Goal: Task Accomplishment & Management: Use online tool/utility

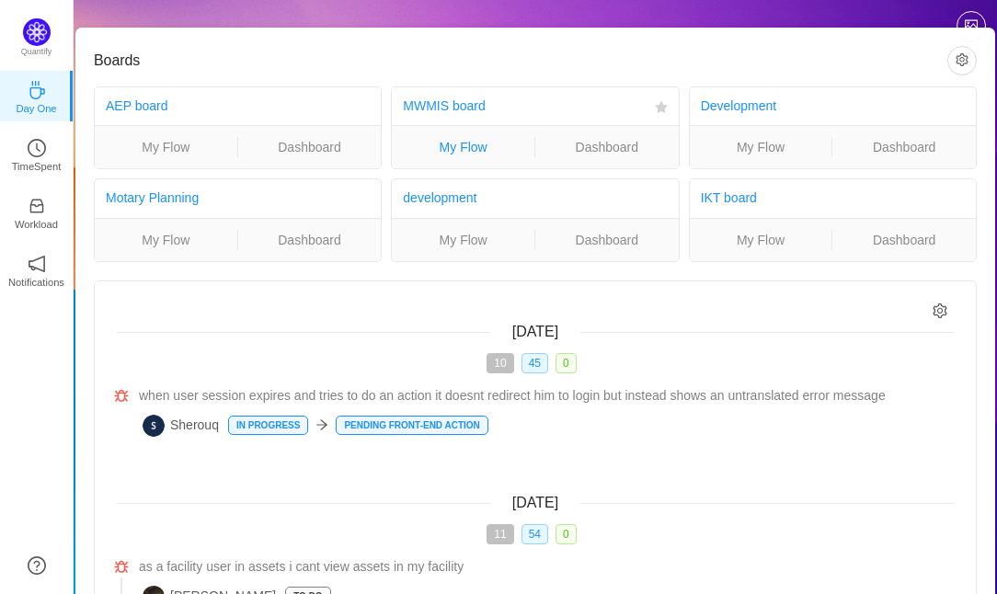
click at [451, 143] on link "My Flow" at bounding box center [463, 147] width 142 height 20
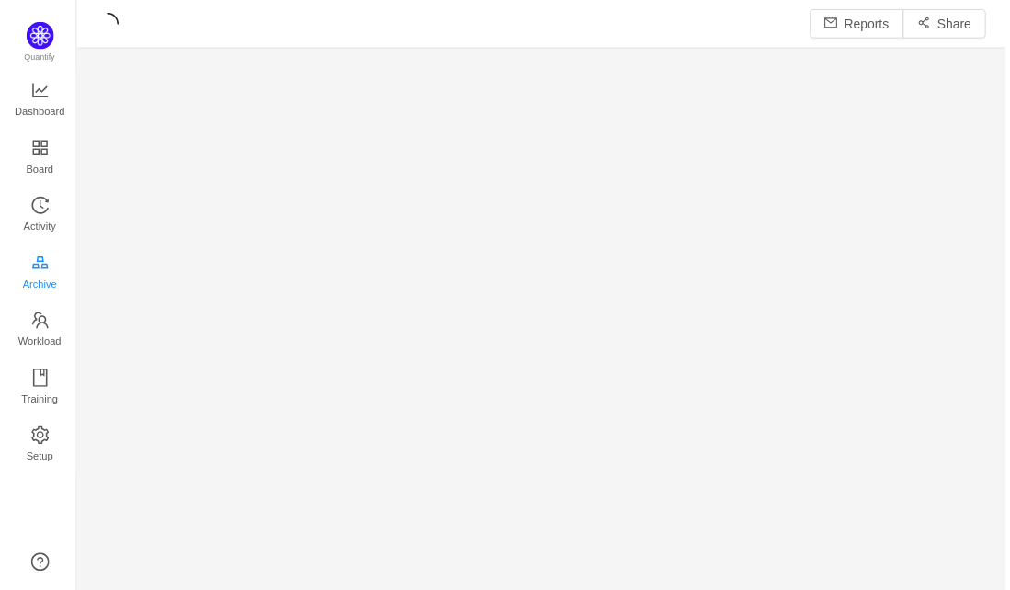
scroll to position [566, 895]
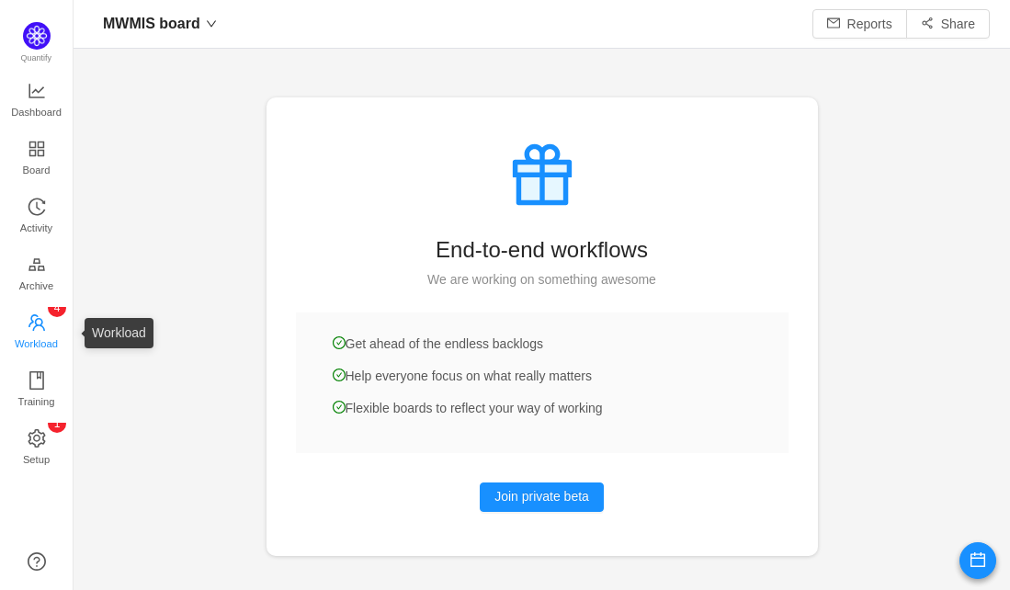
scroll to position [22, 23]
click at [40, 339] on span "Workload" at bounding box center [36, 343] width 43 height 37
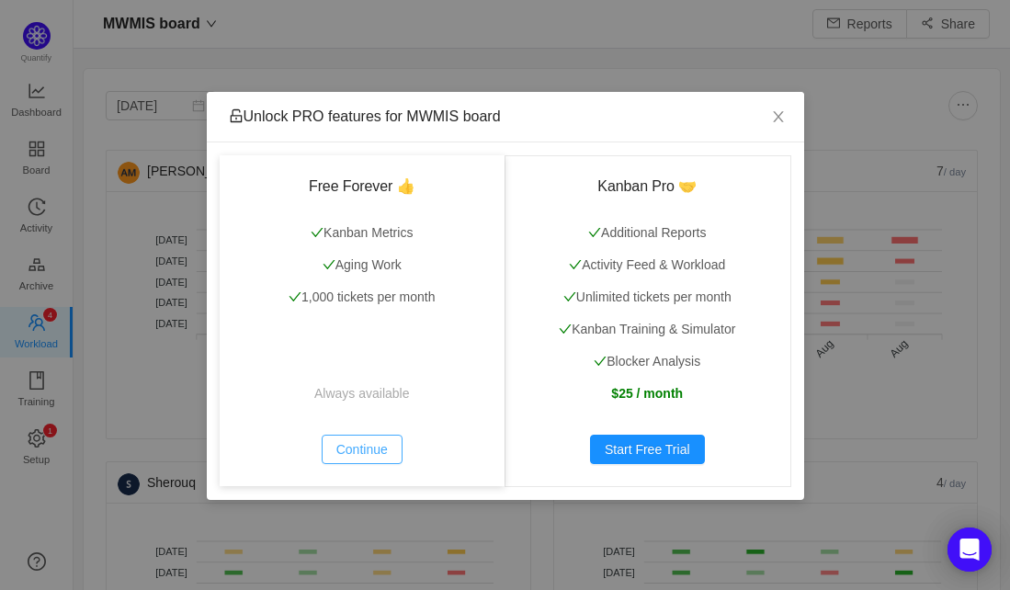
click at [373, 453] on button "Continue" at bounding box center [362, 449] width 81 height 29
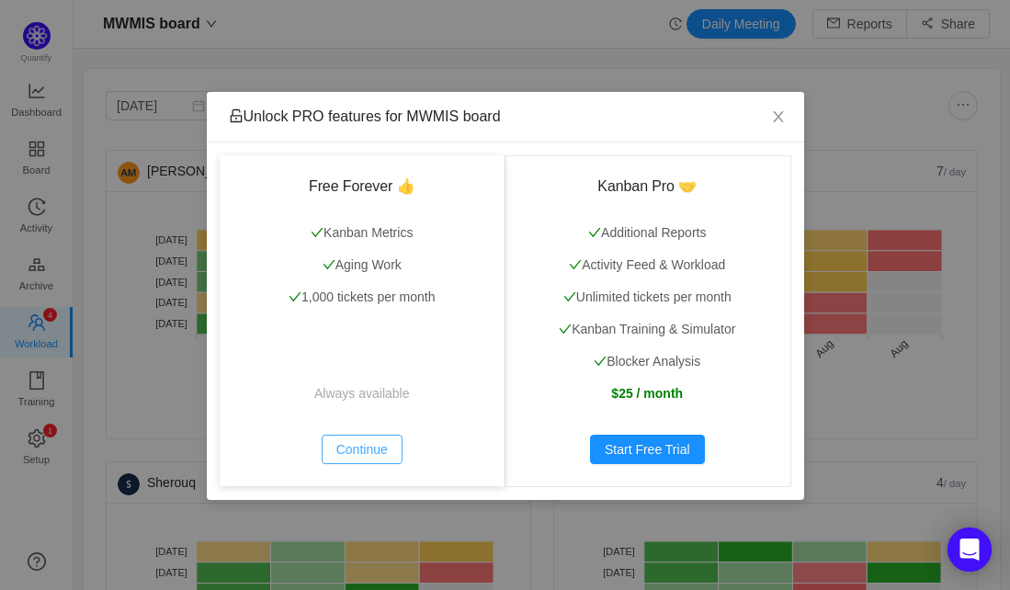
click at [378, 439] on button "Continue" at bounding box center [362, 449] width 81 height 29
click at [345, 458] on button "Continue" at bounding box center [362, 449] width 81 height 29
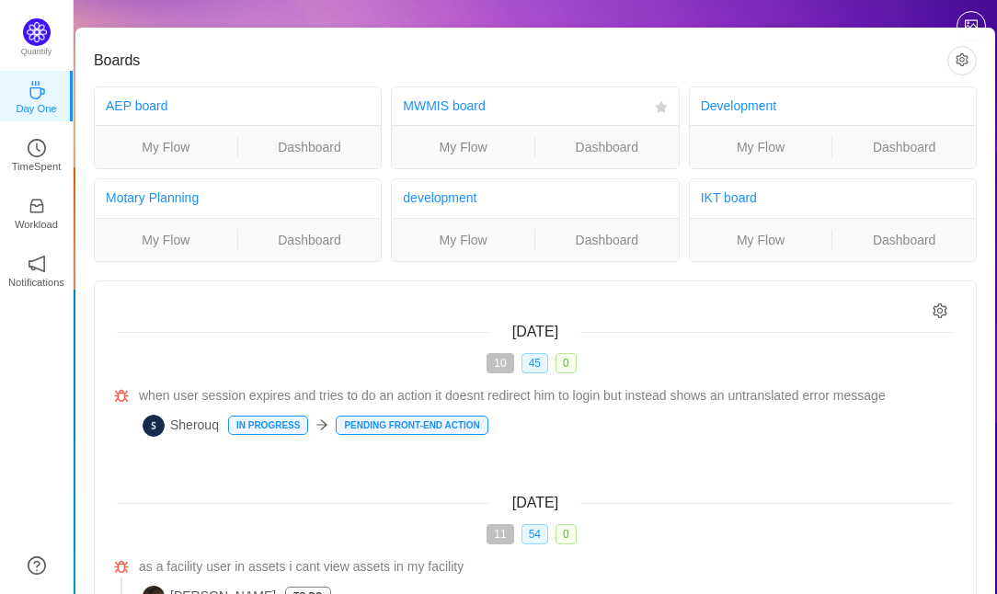
click at [450, 157] on ul "My Flow Dashboard" at bounding box center [535, 146] width 286 height 43
drag, startPoint x: 450, startPoint y: 157, endPoint x: 435, endPoint y: 142, distance: 21.5
click at [435, 142] on link "My Flow" at bounding box center [463, 147] width 142 height 20
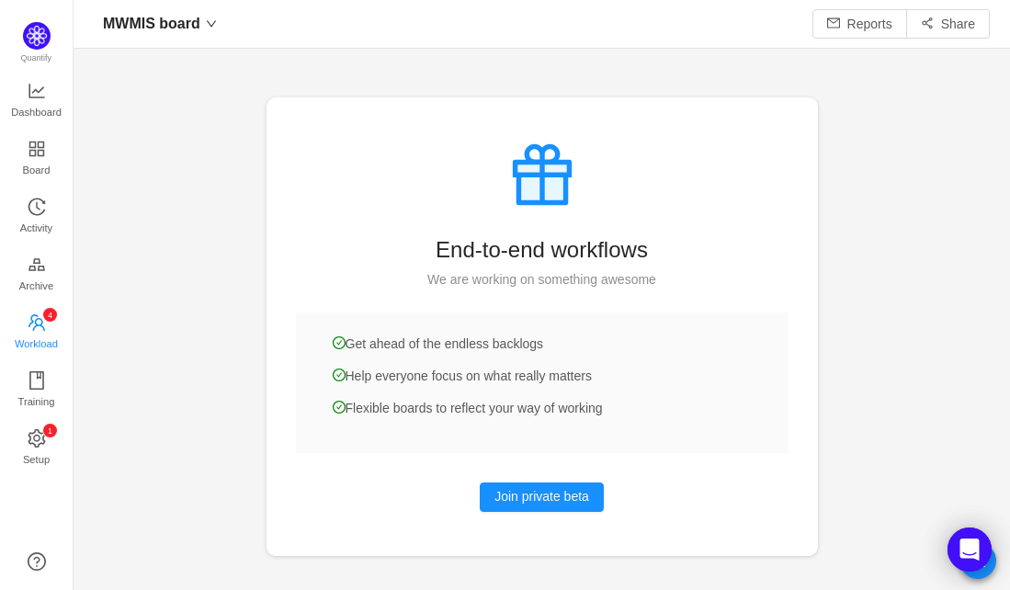
scroll to position [563, 895]
click at [38, 337] on span "Workload" at bounding box center [36, 343] width 43 height 37
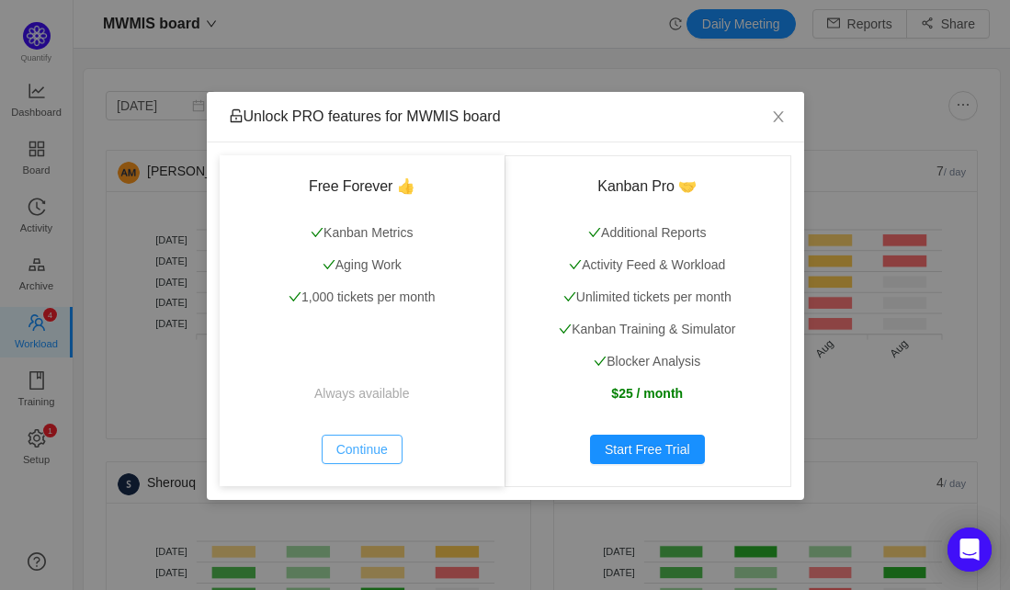
click at [369, 444] on button "Continue" at bounding box center [362, 449] width 81 height 29
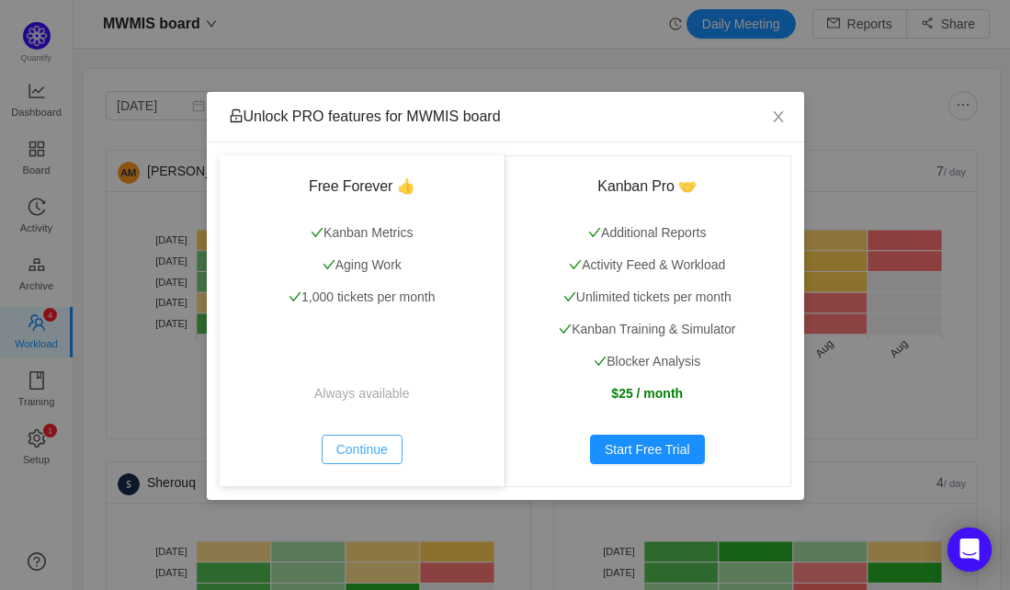
click at [369, 461] on button "Continue" at bounding box center [362, 449] width 81 height 29
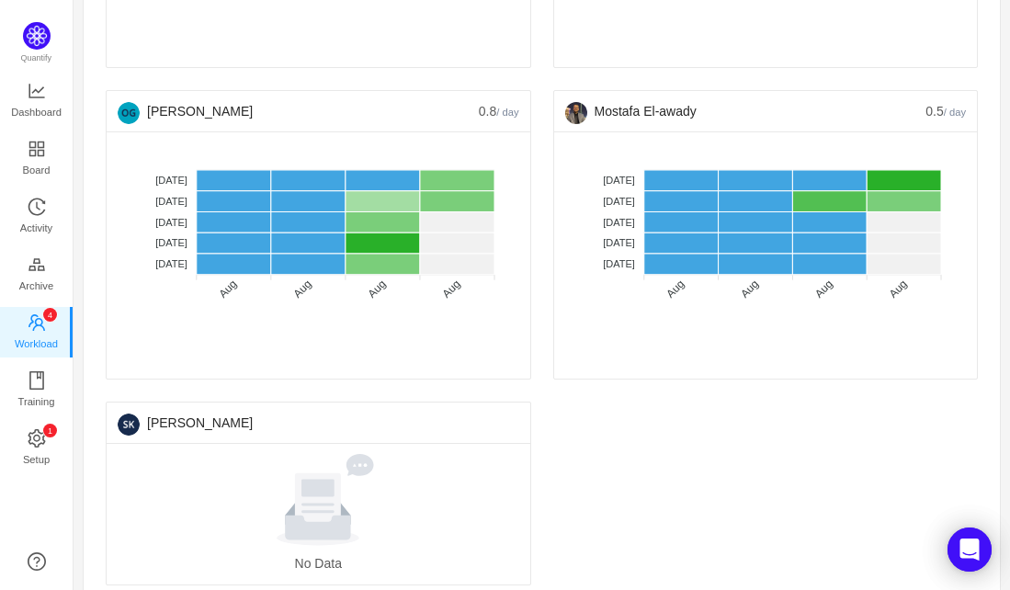
scroll to position [707, 0]
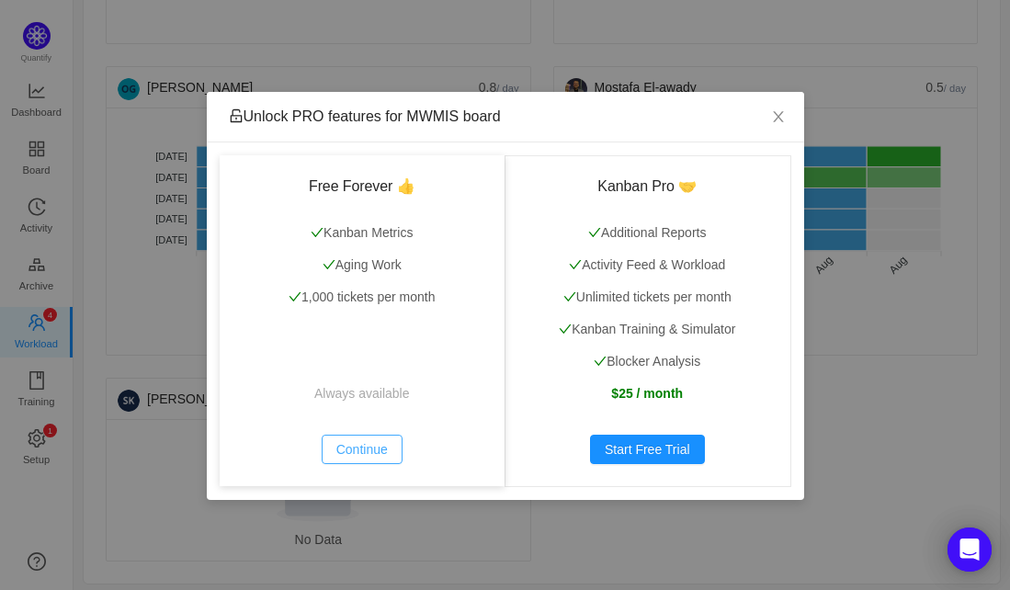
click at [367, 444] on button "Continue" at bounding box center [362, 449] width 81 height 29
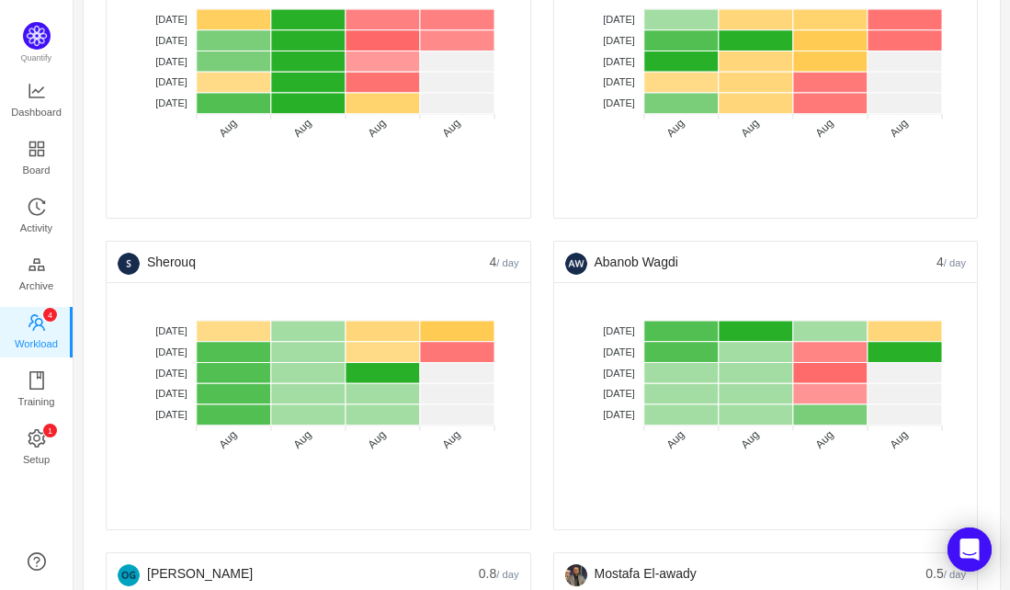
scroll to position [213, 0]
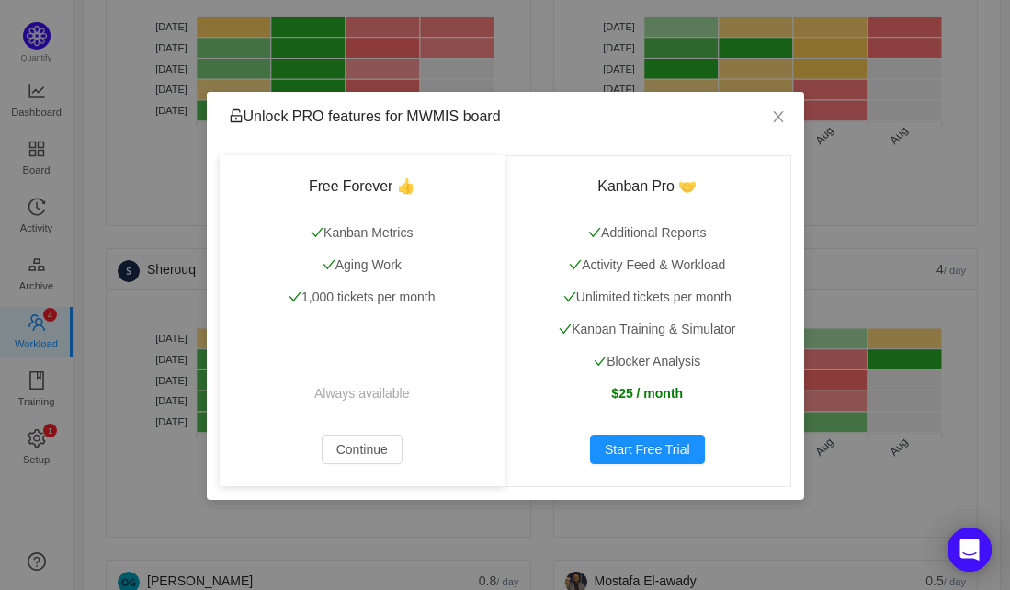
click at [367, 426] on div "Free Forever 👍 Kanban Metrics Aging Work 1,000 tickets per month Always availab…" at bounding box center [363, 320] width 286 height 331
click at [367, 450] on button "Continue" at bounding box center [362, 449] width 81 height 29
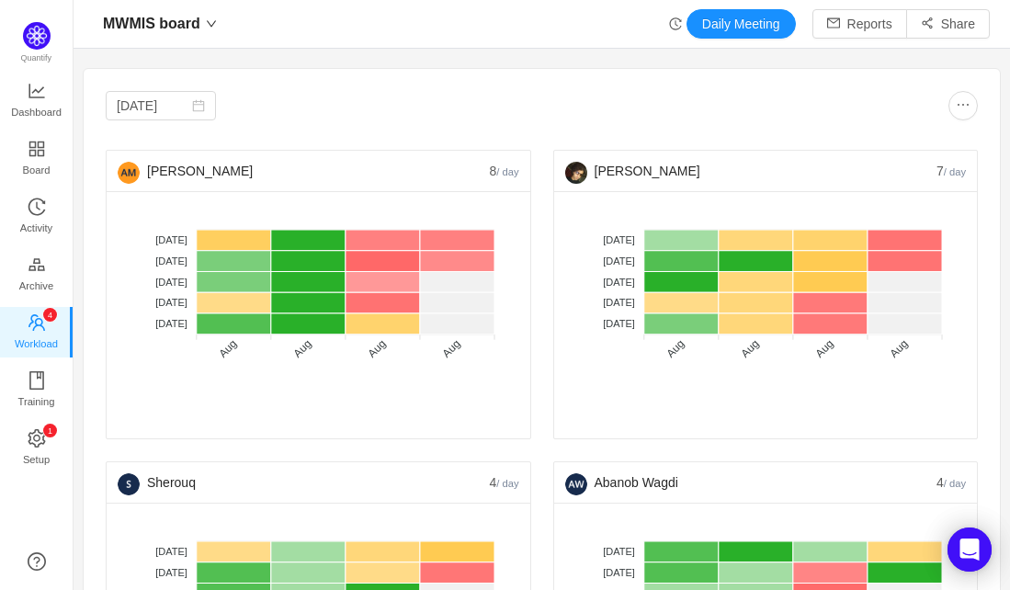
scroll to position [0, 0]
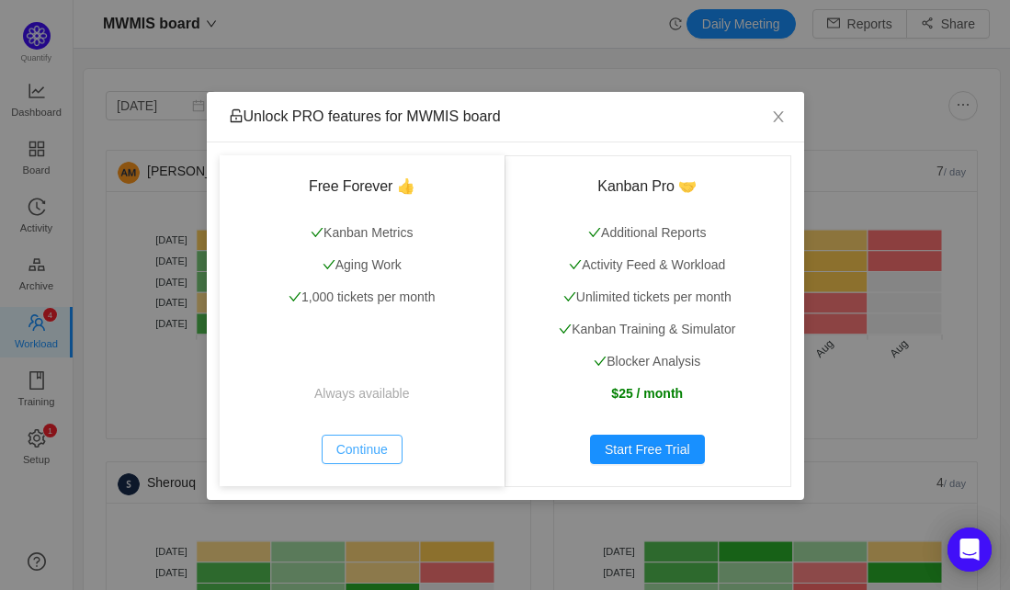
click at [344, 446] on button "Continue" at bounding box center [362, 449] width 81 height 29
click at [359, 444] on button "Continue" at bounding box center [362, 449] width 81 height 29
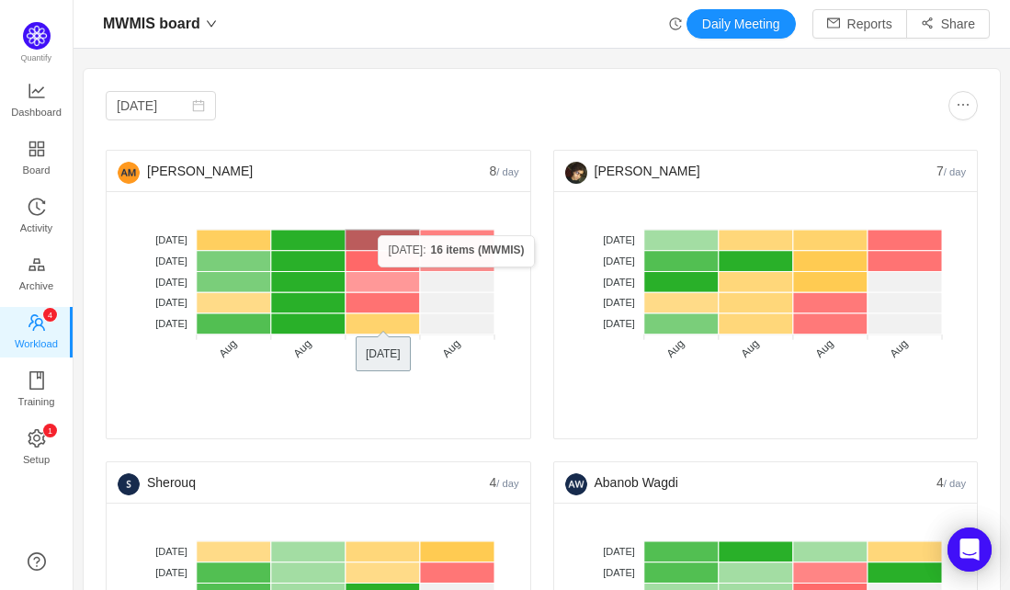
click at [378, 234] on rect at bounding box center [383, 240] width 74 height 21
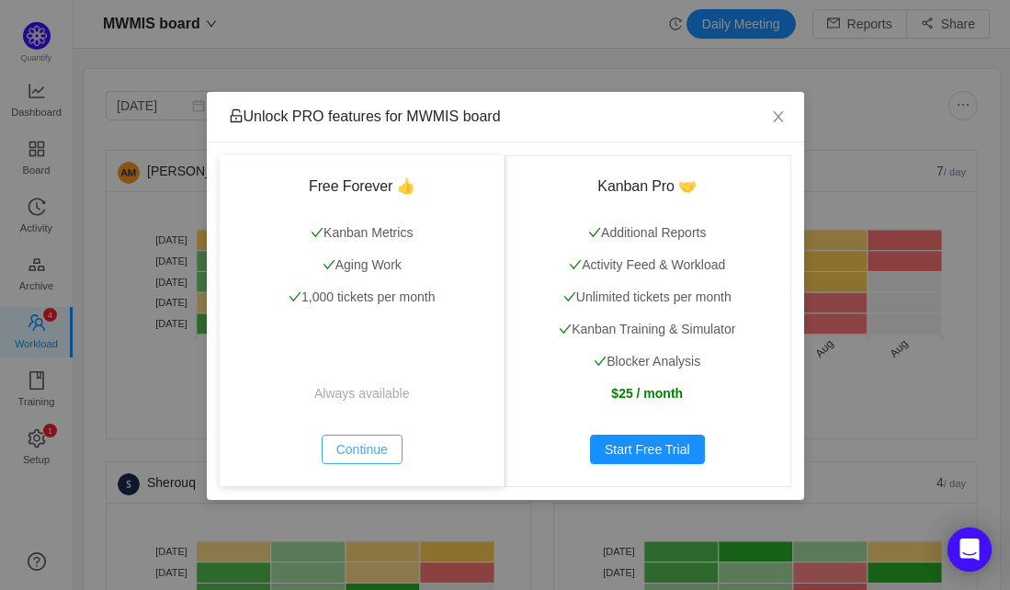
click at [389, 439] on button "Continue" at bounding box center [362, 449] width 81 height 29
click at [364, 458] on button "Continue" at bounding box center [362, 449] width 81 height 29
click at [382, 452] on button "Continue" at bounding box center [362, 449] width 81 height 29
click at [389, 448] on button "Continue" at bounding box center [362, 449] width 81 height 29
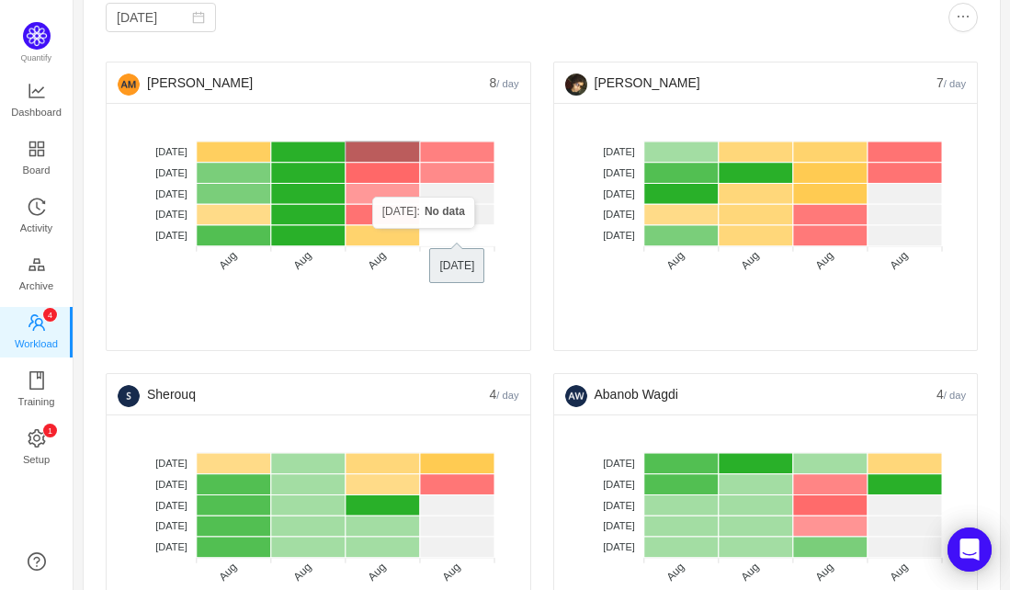
scroll to position [88, 0]
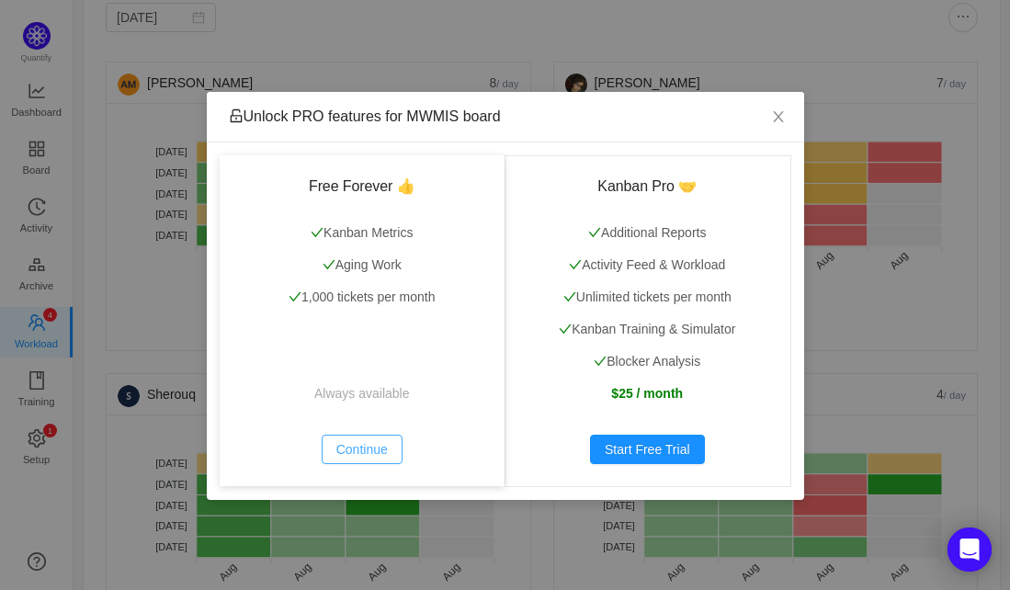
click at [353, 441] on button "Continue" at bounding box center [362, 449] width 81 height 29
